Goal: Navigation & Orientation: Understand site structure

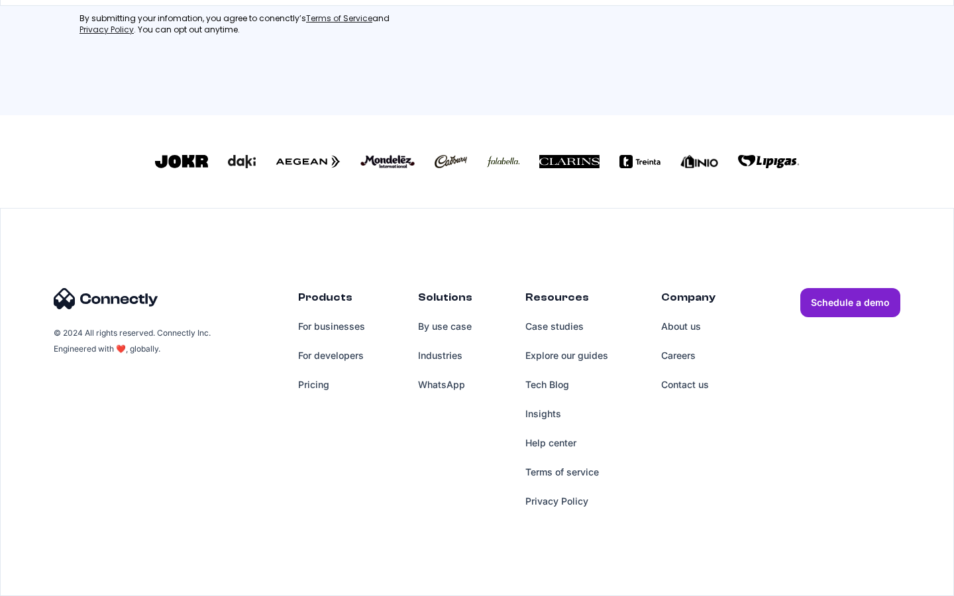
scroll to position [569, 0]
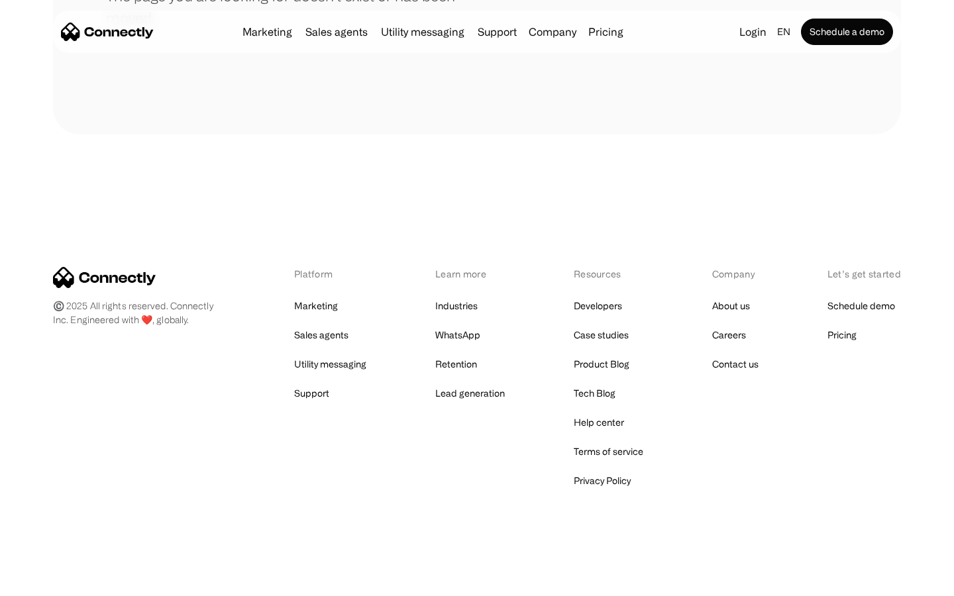
scroll to position [242, 0]
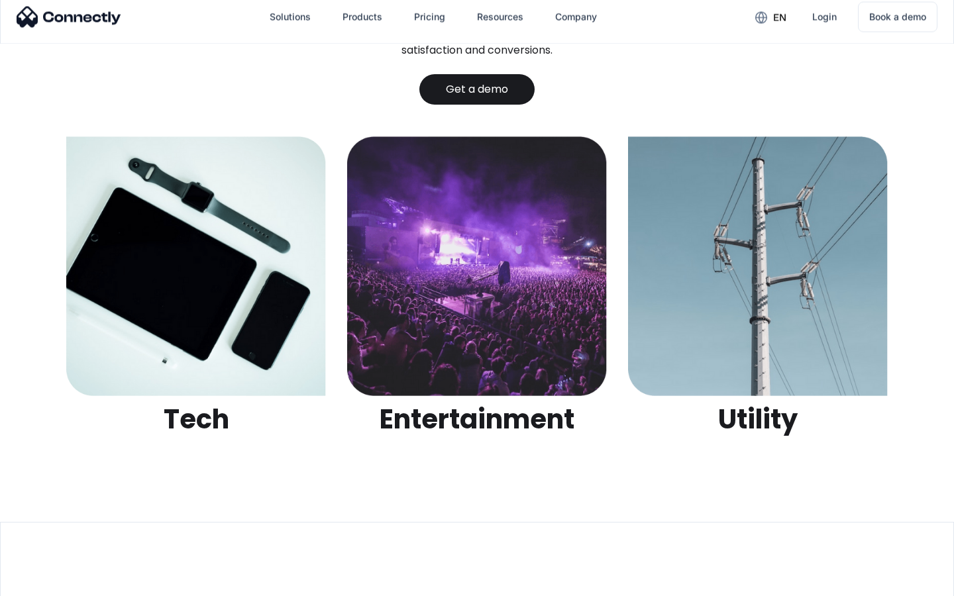
scroll to position [4179, 0]
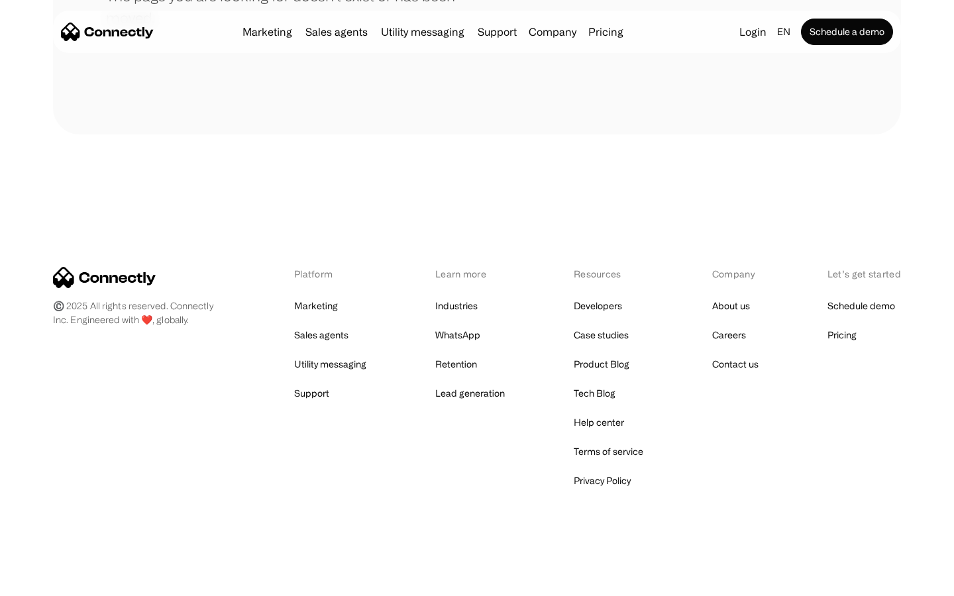
scroll to position [242, 0]
